Goal: Task Accomplishment & Management: Use online tool/utility

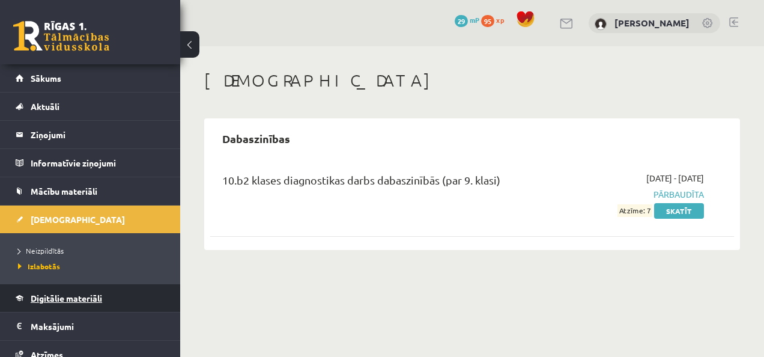
click at [138, 293] on link "Digitālie materiāli" at bounding box center [91, 298] width 150 height 28
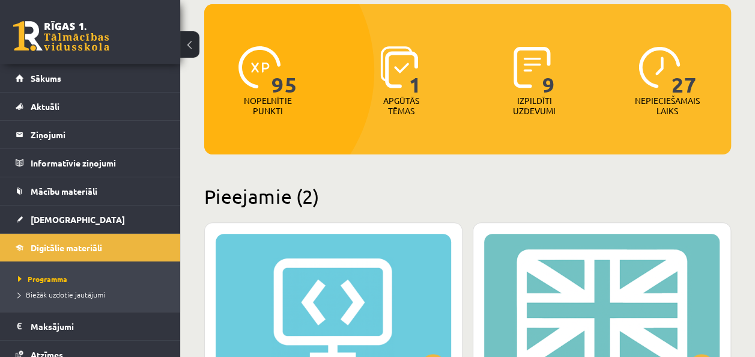
scroll to position [300, 0]
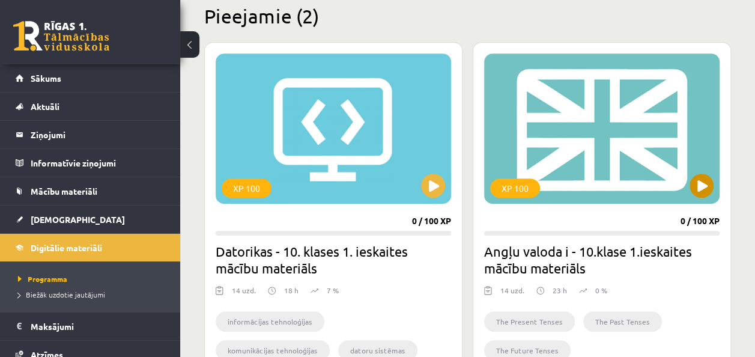
click at [683, 177] on div "XP 100" at bounding box center [601, 128] width 235 height 150
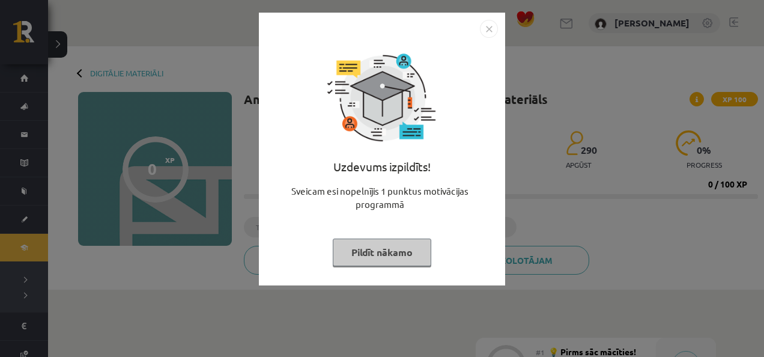
click at [494, 28] on img "Close" at bounding box center [489, 29] width 18 height 18
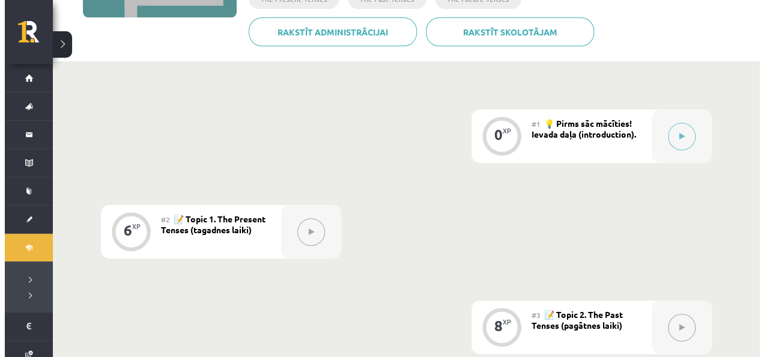
scroll to position [165, 0]
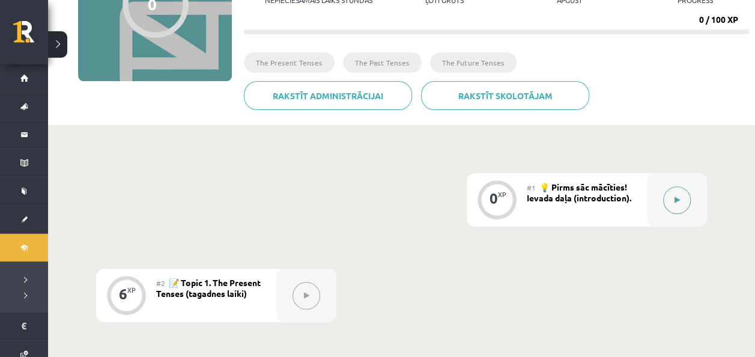
click at [684, 190] on button at bounding box center [677, 200] width 28 height 28
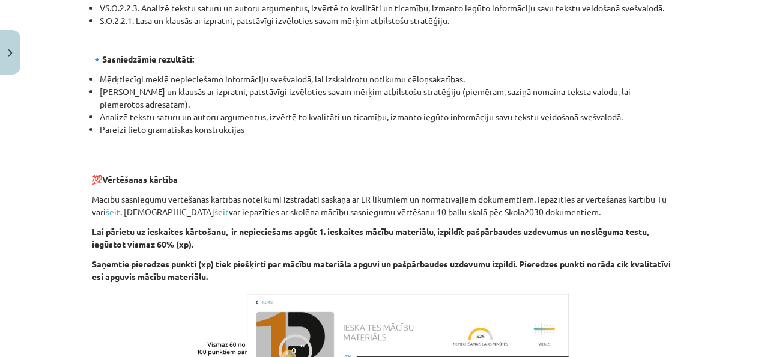
scroll to position [1321, 0]
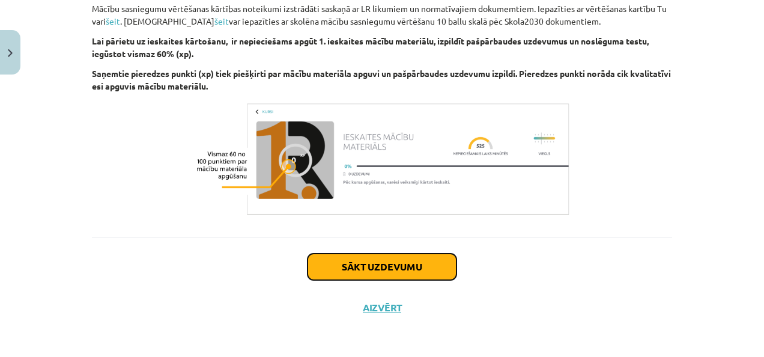
click at [413, 259] on button "Sākt uzdevumu" at bounding box center [382, 266] width 149 height 26
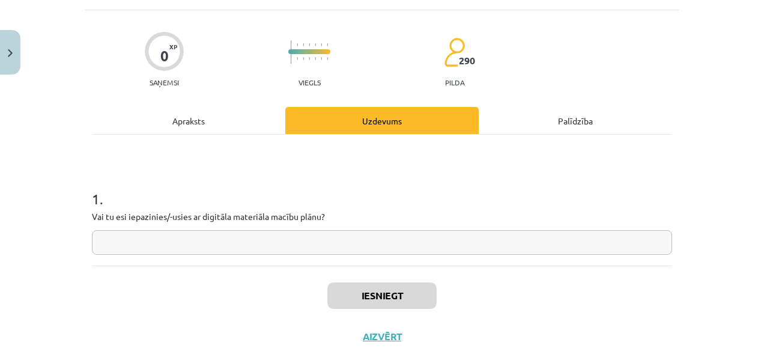
scroll to position [30, 0]
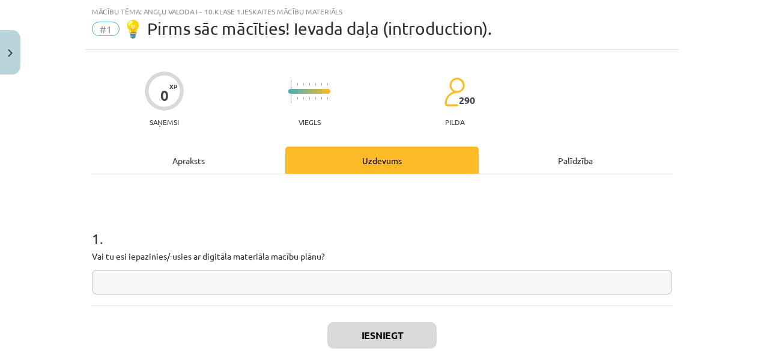
click at [394, 287] on input "text" at bounding box center [382, 282] width 580 height 25
type input "*"
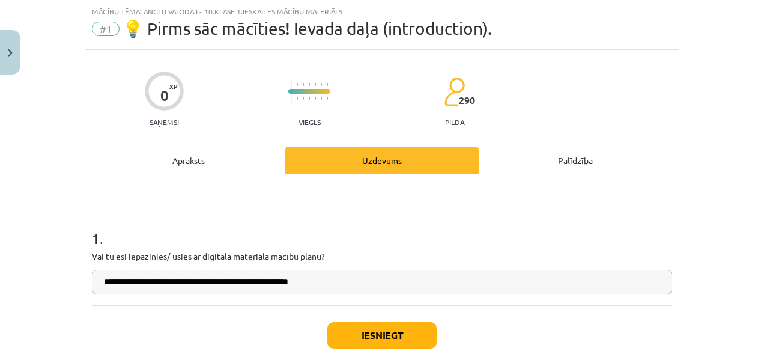
type input "**********"
click at [351, 326] on button "Iesniegt" at bounding box center [381, 335] width 109 height 26
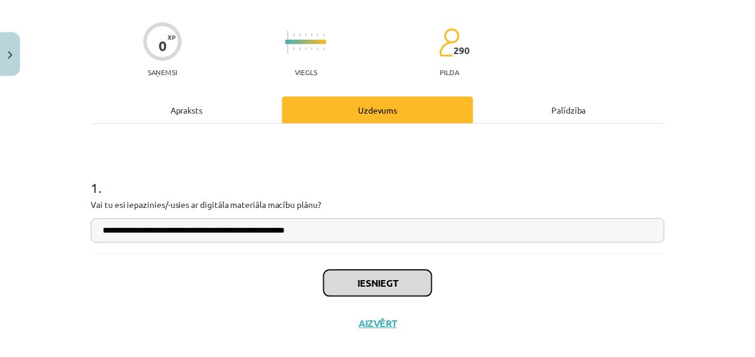
scroll to position [99, 0]
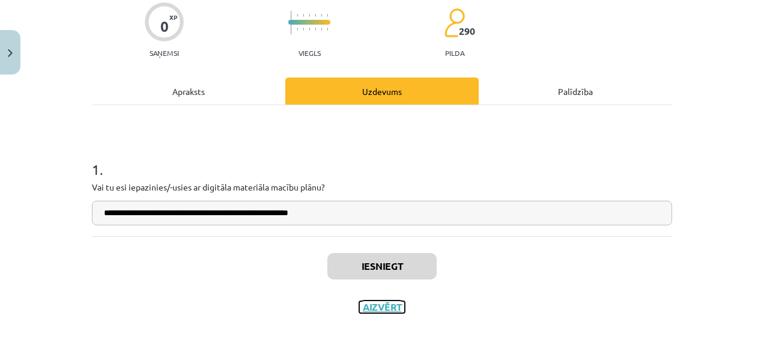
click at [383, 308] on button "Aizvērt" at bounding box center [382, 307] width 46 height 12
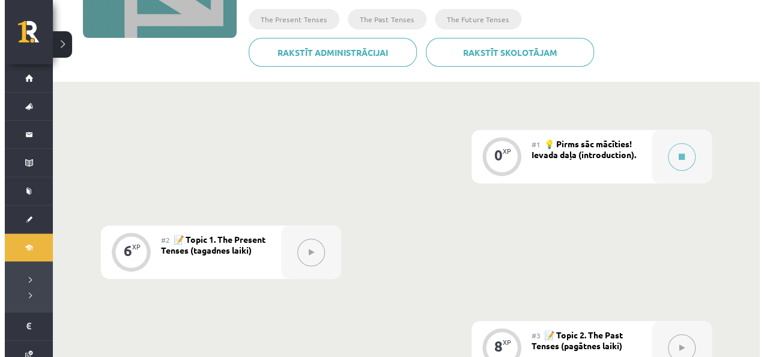
scroll to position [225, 0]
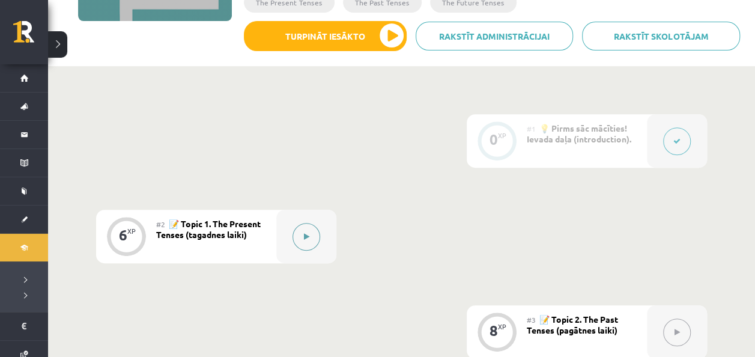
click at [308, 242] on button at bounding box center [307, 237] width 28 height 28
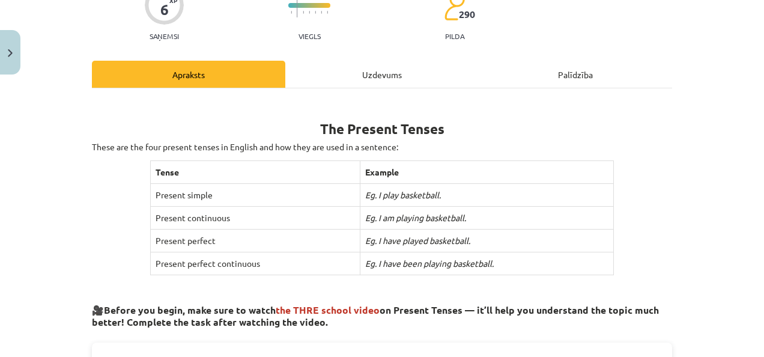
scroll to position [73, 0]
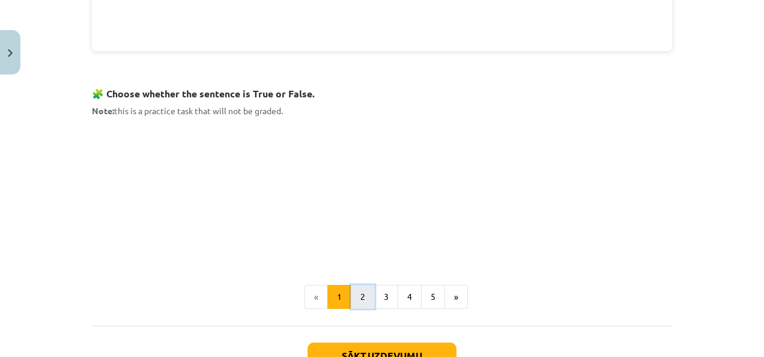
click at [368, 296] on button "2" at bounding box center [363, 297] width 24 height 24
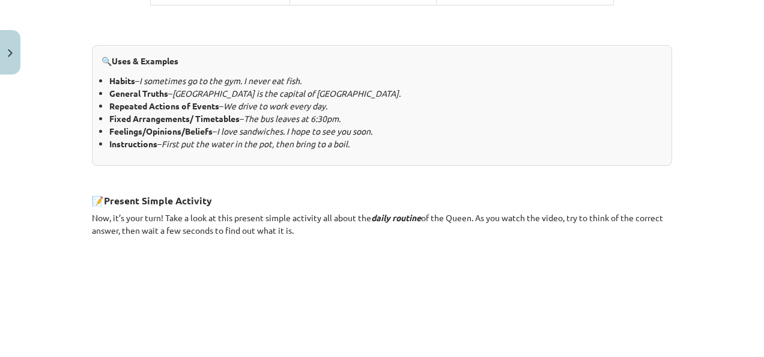
scroll to position [284, 0]
